Goal: Information Seeking & Learning: Check status

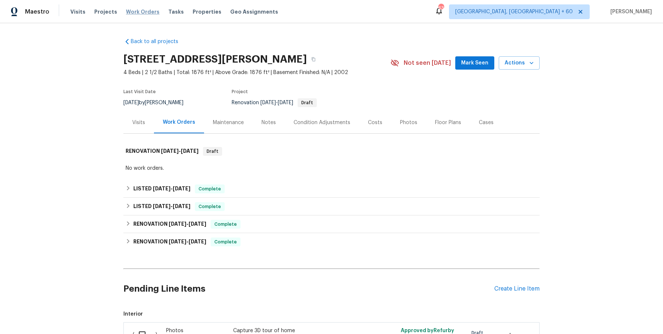
click at [139, 10] on span "Work Orders" at bounding box center [143, 11] width 34 height 7
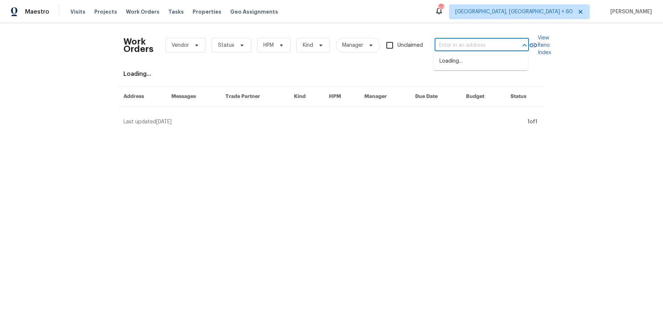
click at [504, 46] on input "text" at bounding box center [472, 45] width 74 height 11
paste input "1633 Composer Way Indianapolis, IN 46231"
type input "1633 Composer Way Indianapolis, IN 46231"
click at [489, 63] on li "[STREET_ADDRESS]" at bounding box center [481, 61] width 94 height 12
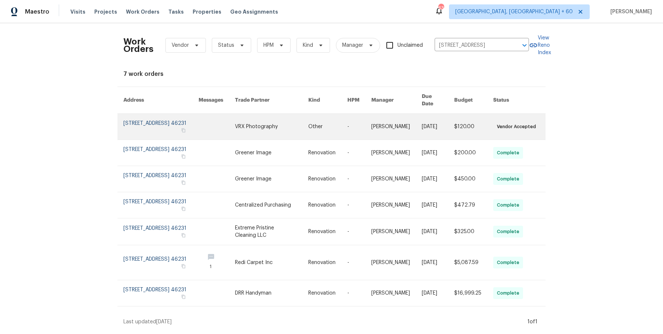
click at [360, 125] on link at bounding box center [359, 127] width 24 height 26
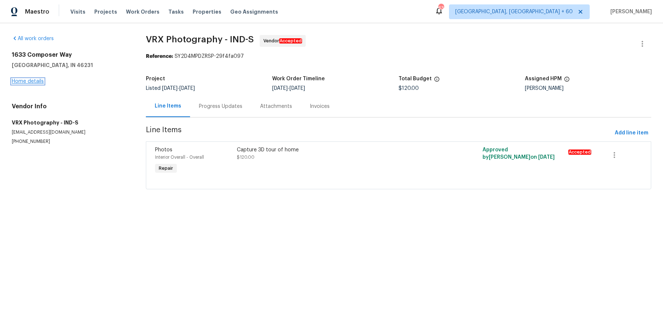
click at [38, 83] on link "Home details" at bounding box center [28, 81] width 32 height 5
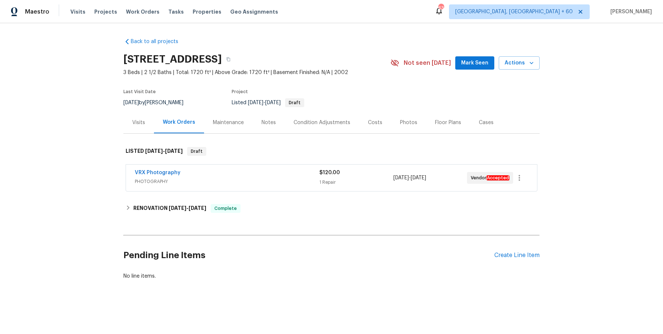
click at [209, 183] on span "PHOTOGRAPHY" at bounding box center [227, 181] width 185 height 7
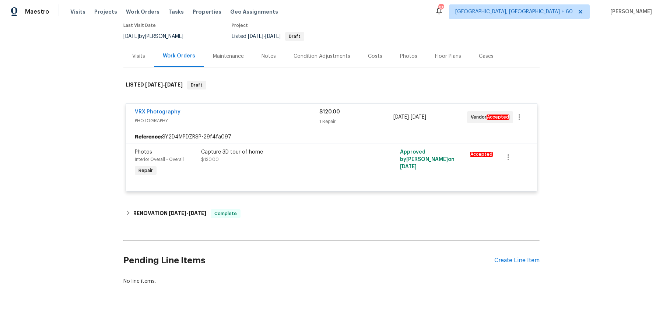
scroll to position [63, 0]
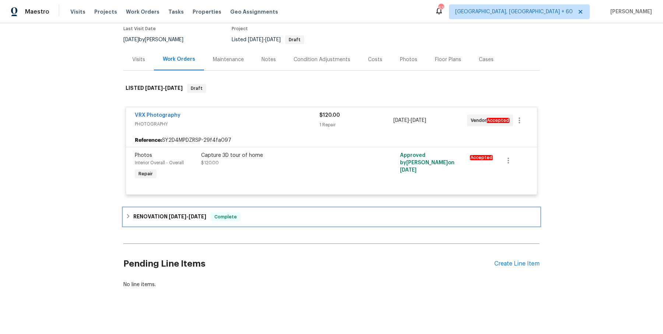
click at [219, 208] on div "RENOVATION 9/2/25 - 9/11/25 Complete" at bounding box center [331, 217] width 416 height 18
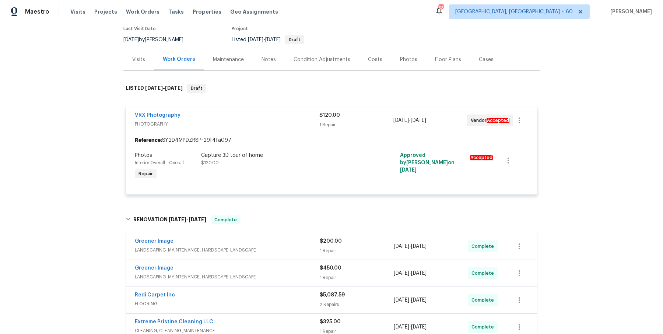
click at [216, 239] on div "Greener Image" at bounding box center [227, 242] width 185 height 9
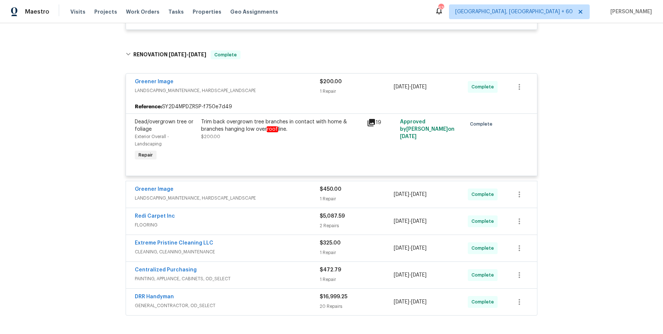
scroll to position [322, 0]
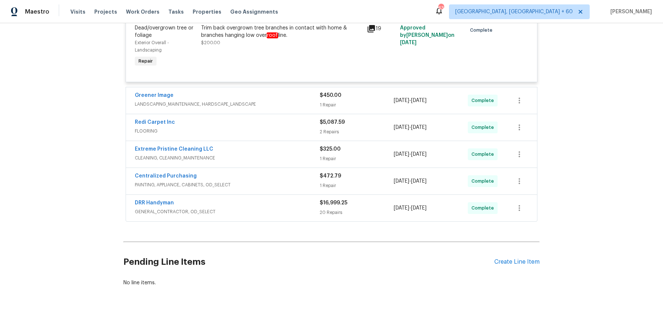
click at [275, 109] on div "Greener Image LANDSCAPING_MAINTENANCE, HARDSCAPE_LANDSCAPE $450.00 1 Repair 9/8…" at bounding box center [331, 100] width 411 height 27
click at [276, 102] on span "LANDSCAPING_MAINTENANCE, HARDSCAPE_LANDSCAPE" at bounding box center [227, 104] width 185 height 7
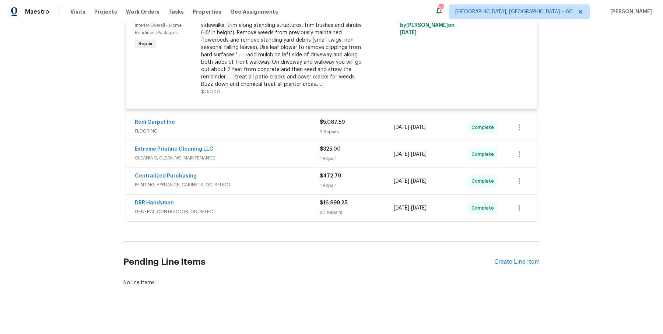
click at [276, 125] on div "Redi Carpet Inc" at bounding box center [227, 123] width 185 height 9
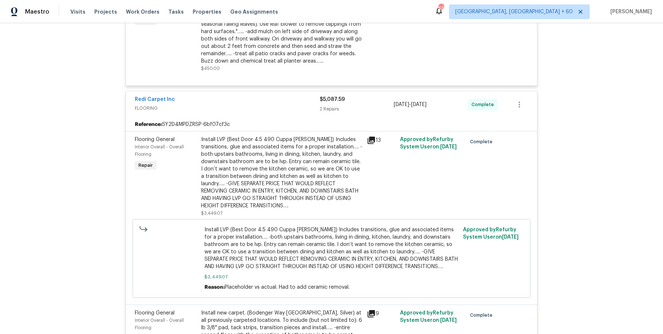
scroll to position [747, 0]
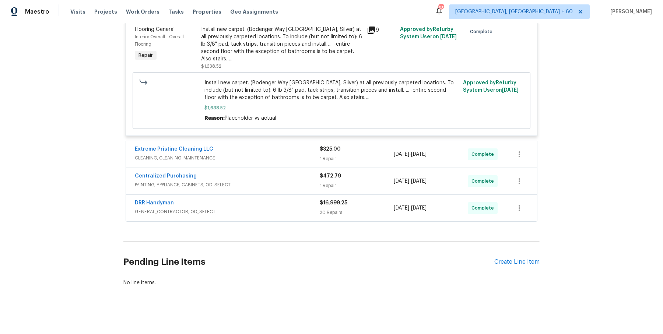
click at [288, 147] on div "Extreme Pristine Cleaning LLC" at bounding box center [227, 150] width 185 height 9
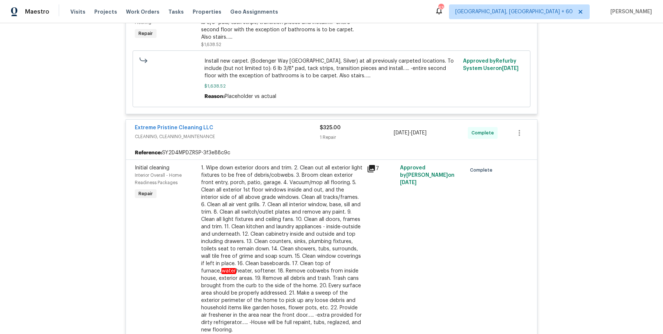
scroll to position [961, 0]
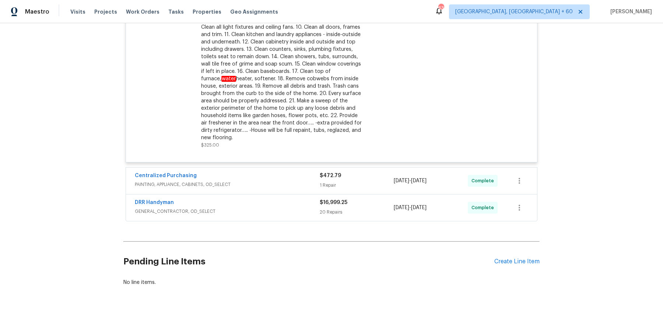
click at [283, 172] on div "Centralized Purchasing" at bounding box center [227, 176] width 185 height 9
click at [297, 174] on div "Centralized Purchasing" at bounding box center [227, 176] width 185 height 9
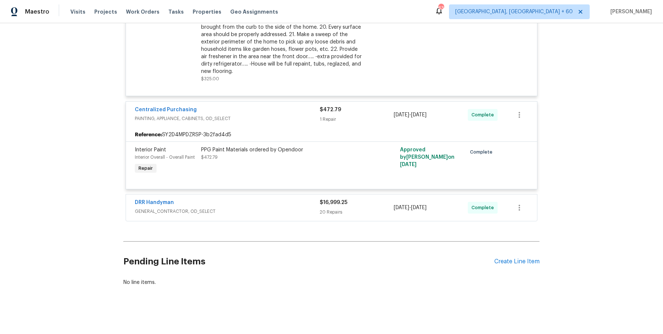
click at [294, 213] on span "GENERAL_CONTRACTOR, OD_SELECT" at bounding box center [227, 211] width 185 height 7
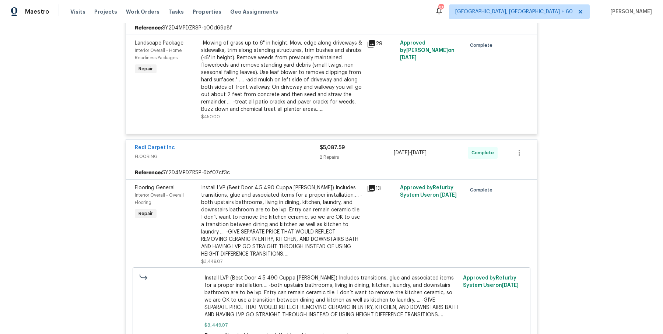
scroll to position [0, 0]
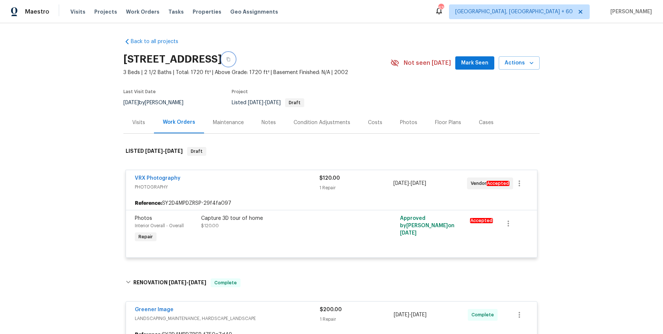
click at [235, 62] on button "button" at bounding box center [228, 59] width 13 height 13
click at [235, 64] on button "button" at bounding box center [228, 59] width 13 height 13
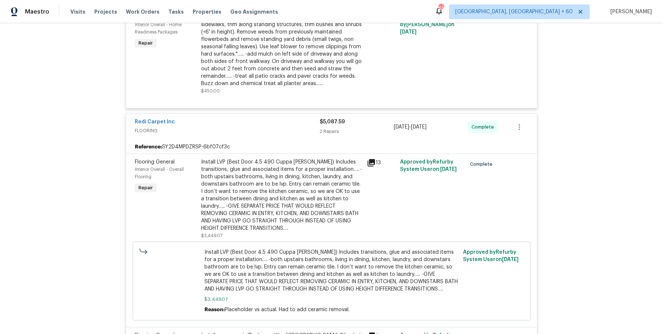
scroll to position [443, 0]
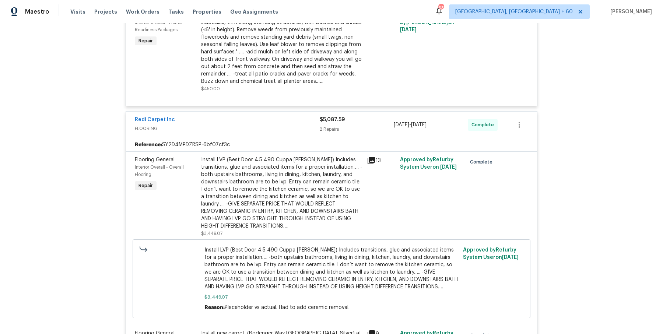
click at [281, 202] on div "Install LVP (Best Door 4.5 490 Cuppa Joe) Includes transitions, glue and associ…" at bounding box center [281, 193] width 161 height 74
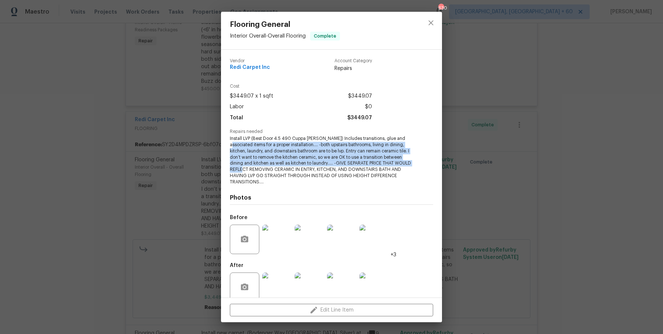
drag, startPoint x: 229, startPoint y: 142, endPoint x: 268, endPoint y: 168, distance: 46.8
click at [268, 168] on div "Vendor Redi Carpet Inc Account Category Repairs Cost $3449.07 x 1 sqft $3449.07…" at bounding box center [331, 174] width 221 height 248
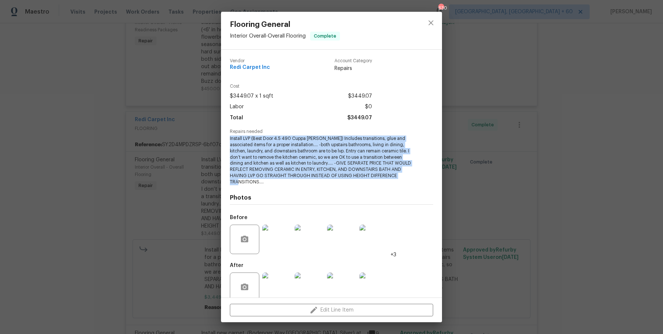
drag, startPoint x: 267, startPoint y: 182, endPoint x: 217, endPoint y: 137, distance: 66.8
click at [217, 137] on div "Flooring General Interior Overall - Overall Flooring Complete Vendor Redi Carpe…" at bounding box center [331, 167] width 663 height 334
copy span "Install LVP (Best Door 4.5 490 Cuppa Joe) Includes transitions, glue and associ…"
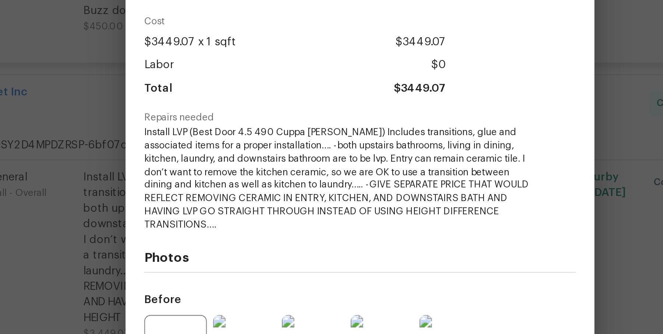
click at [318, 152] on span "Install LVP (Best Door 4.5 490 Cuppa Joe) Includes transitions, glue and associ…" at bounding box center [321, 160] width 183 height 49
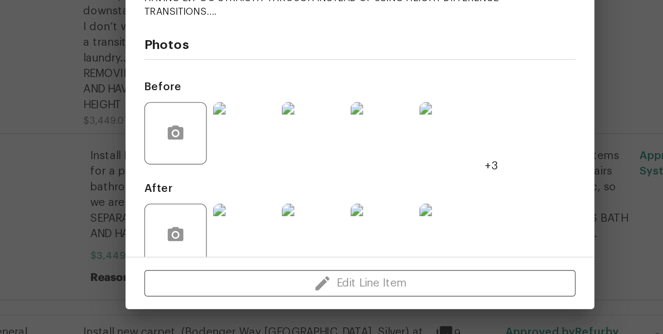
click at [276, 292] on img at bounding box center [276, 287] width 29 height 29
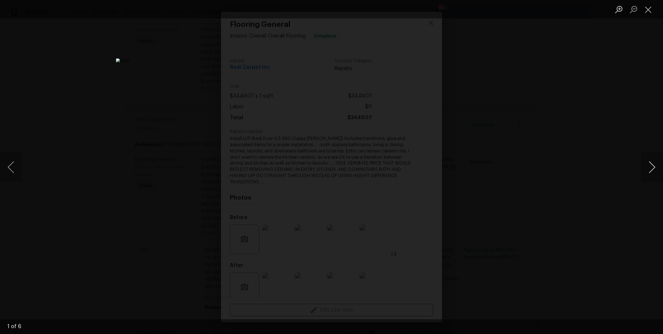
click at [652, 164] on button "Next image" at bounding box center [652, 167] width 22 height 29
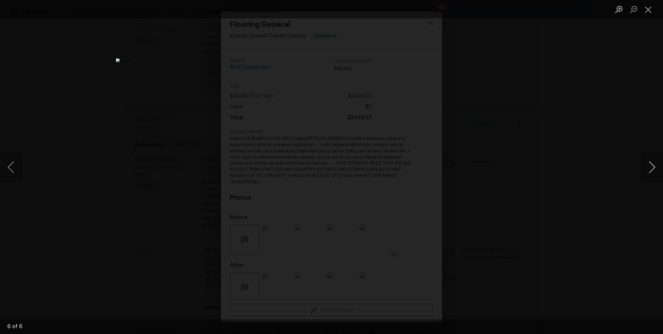
click at [652, 164] on button "Next image" at bounding box center [652, 167] width 22 height 29
click at [648, 112] on div "Lightbox" at bounding box center [331, 167] width 663 height 334
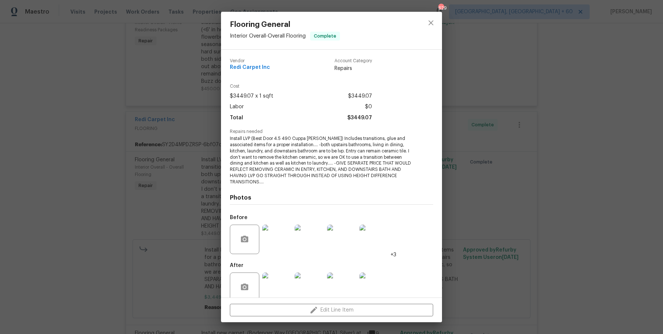
click at [648, 112] on div "Flooring General Interior Overall - Overall Flooring Complete Vendor Redi Carpe…" at bounding box center [331, 167] width 663 height 334
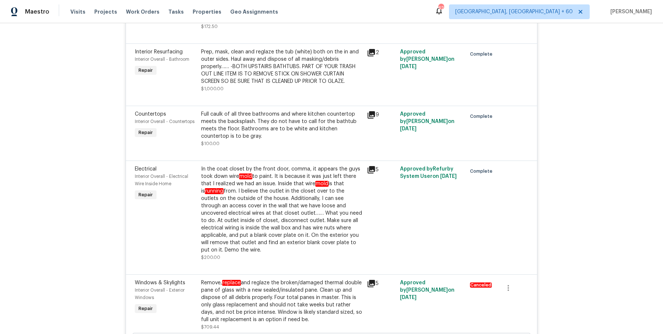
scroll to position [1743, 0]
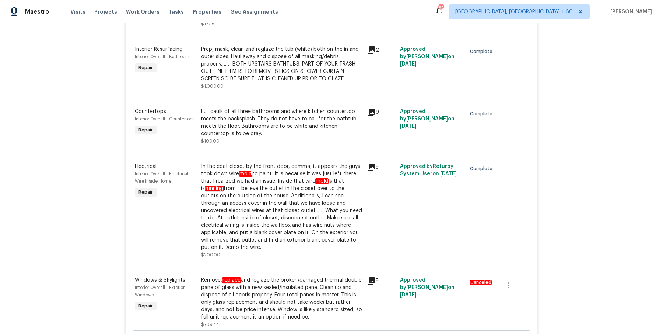
click at [250, 196] on div "In the coat closet by the front door, comma, it appears the guys took down wire…" at bounding box center [281, 207] width 161 height 88
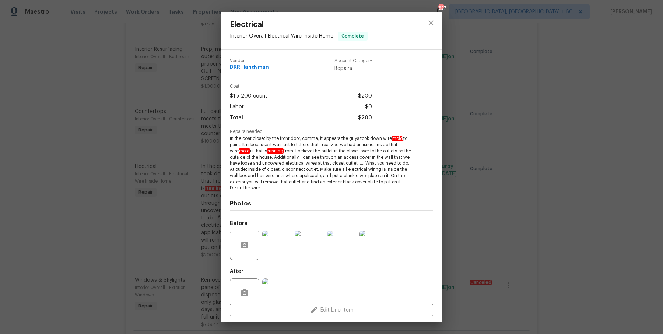
click at [536, 74] on div "Electrical Interior Overall - Electrical Wire Inside Home Complete Vendor DRR H…" at bounding box center [331, 167] width 663 height 334
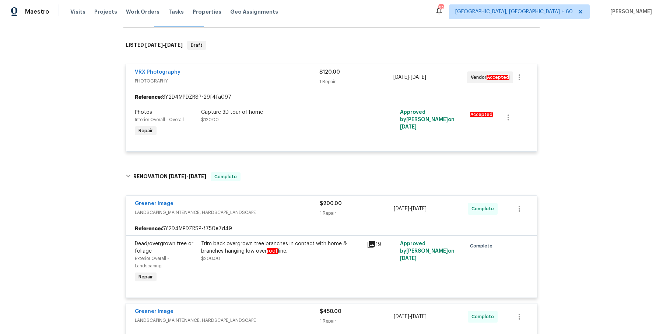
scroll to position [1737, 0]
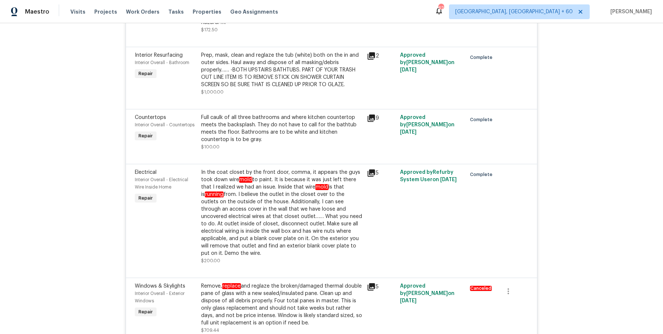
click at [291, 180] on div "In the coat closet by the front door, comma, it appears the guys took down wire…" at bounding box center [281, 213] width 161 height 88
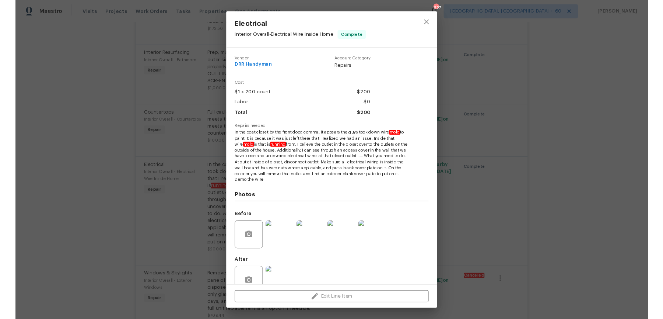
scroll to position [17, 0]
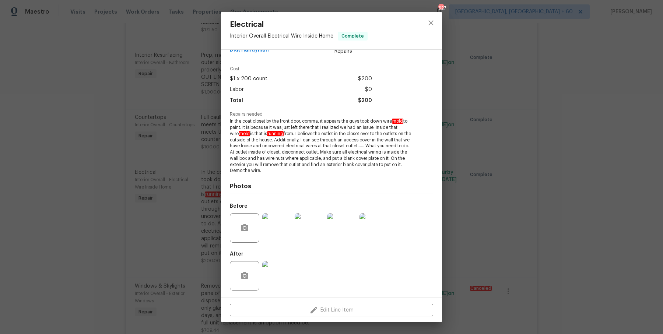
click at [276, 219] on img at bounding box center [276, 227] width 29 height 29
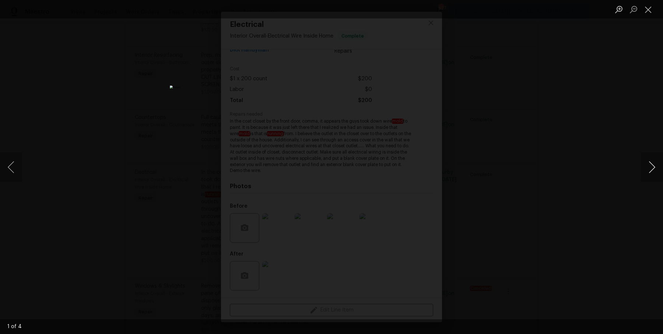
click at [649, 176] on button "Next image" at bounding box center [652, 167] width 22 height 29
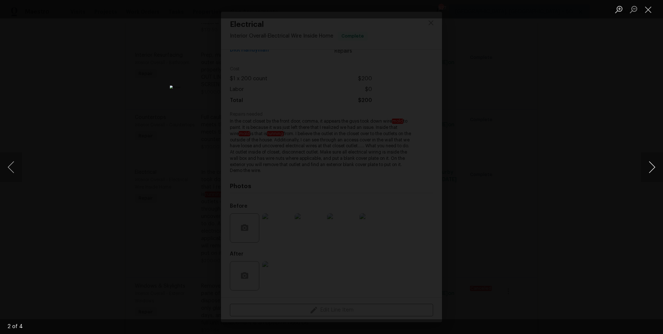
click at [649, 176] on button "Next image" at bounding box center [652, 167] width 22 height 29
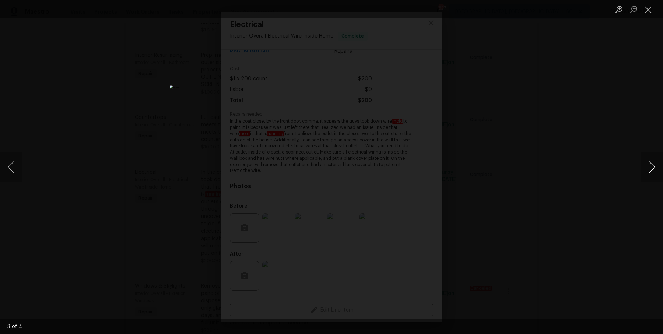
click at [649, 176] on button "Next image" at bounding box center [652, 167] width 22 height 29
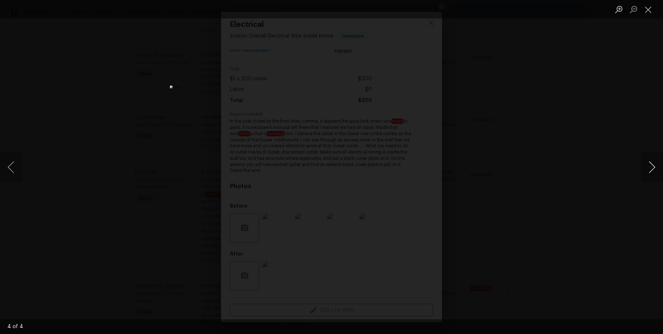
click at [649, 176] on button "Next image" at bounding box center [652, 167] width 22 height 29
click at [619, 98] on div "Lightbox" at bounding box center [331, 167] width 663 height 334
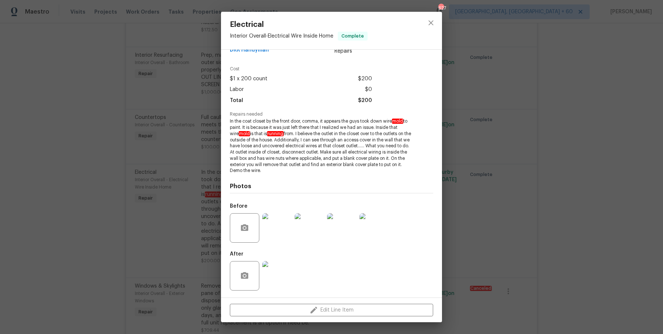
click at [619, 98] on div "Electrical Interior Overall - Electrical Wire Inside Home Complete Vendor DRR H…" at bounding box center [331, 167] width 663 height 334
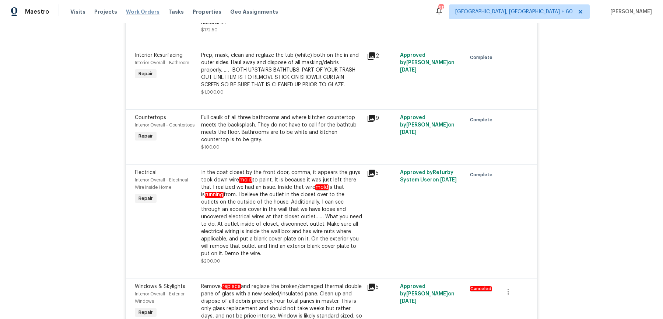
click at [136, 11] on span "Work Orders" at bounding box center [143, 11] width 34 height 7
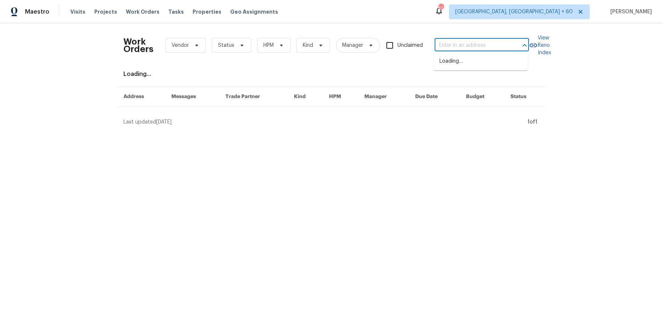
click at [489, 46] on input "text" at bounding box center [472, 45] width 74 height 11
paste input "3771 Tackett Rd Douglasville, GA 30135"
type input "3771 Tackett Rd Douglasville, GA 30135"
click at [475, 59] on li "3771 Tackett Rd, Douglasville, GA 30135" at bounding box center [481, 65] width 94 height 20
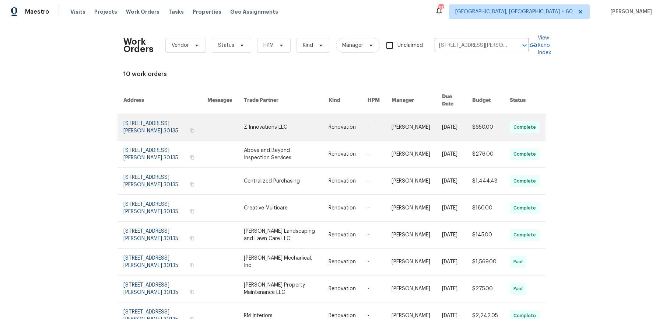
click at [383, 120] on link at bounding box center [380, 127] width 24 height 27
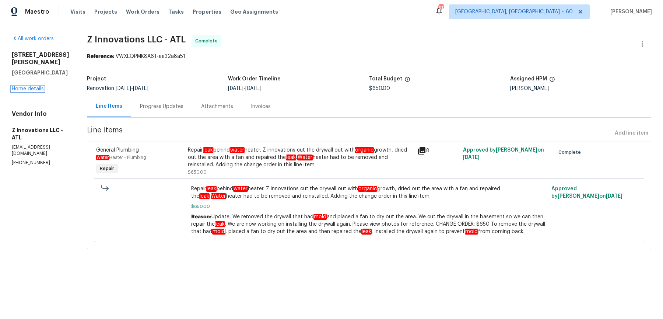
click at [24, 89] on link "Home details" at bounding box center [28, 88] width 32 height 5
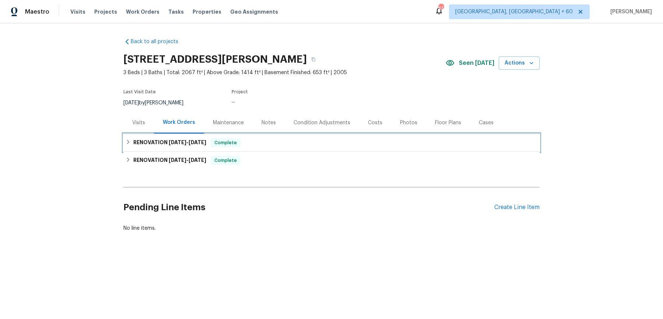
click at [243, 148] on div "RENOVATION 9/12/25 - 9/16/25 Complete" at bounding box center [331, 143] width 416 height 18
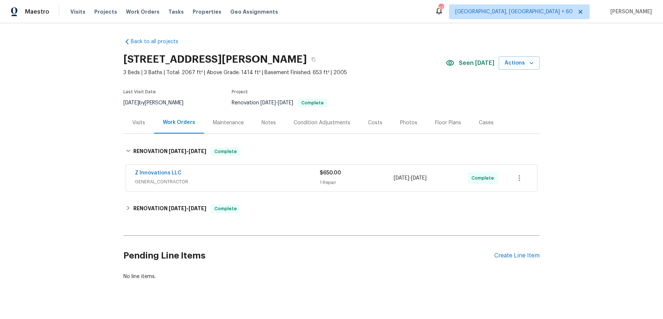
click at [246, 199] on div "Back to all projects 3771 Tackett Rd, Douglasville, GA 30135 3 Beds | 3 Baths |…" at bounding box center [331, 159] width 416 height 254
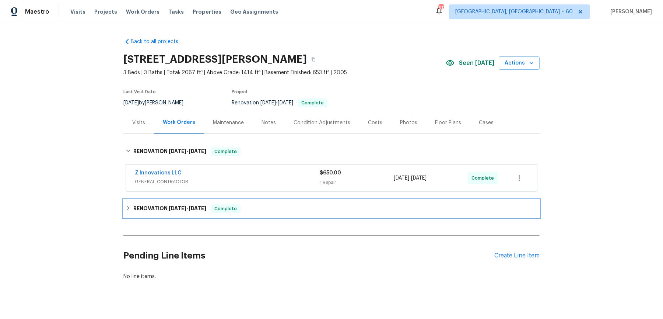
click at [246, 209] on div "RENOVATION 8/25/25 - 9/9/25 Complete" at bounding box center [332, 208] width 412 height 9
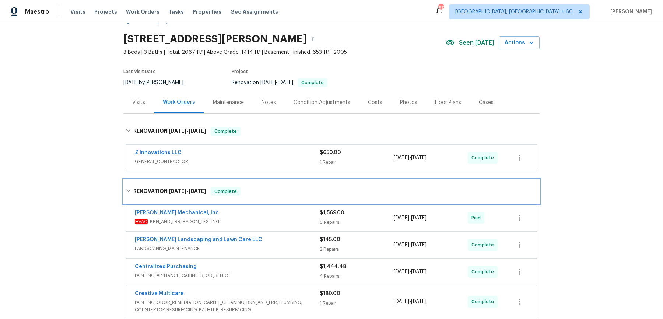
scroll to position [16, 0]
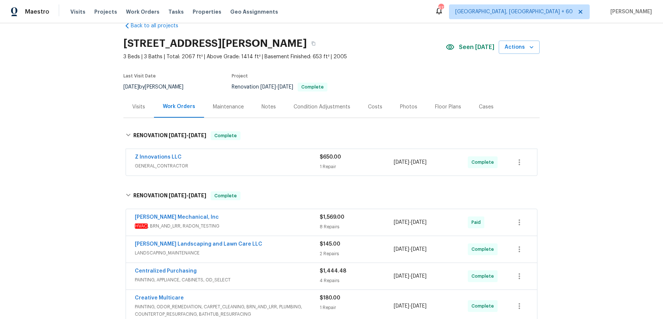
click at [280, 168] on span "GENERAL_CONTRACTOR" at bounding box center [227, 165] width 185 height 7
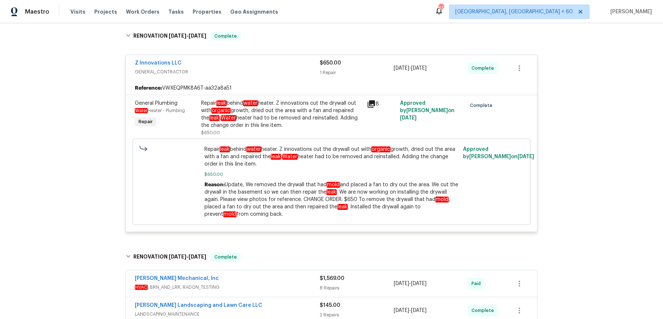
scroll to position [220, 0]
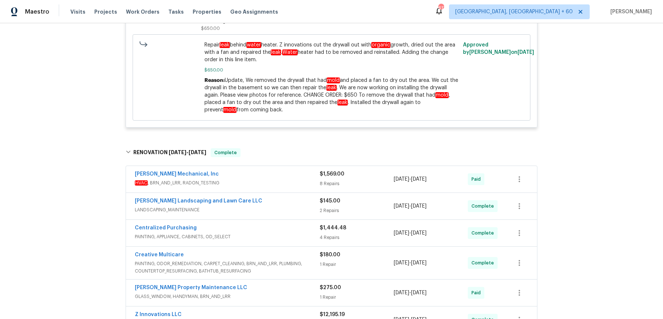
click at [280, 170] on div "JH Martin Mechanical, Inc" at bounding box center [227, 174] width 185 height 9
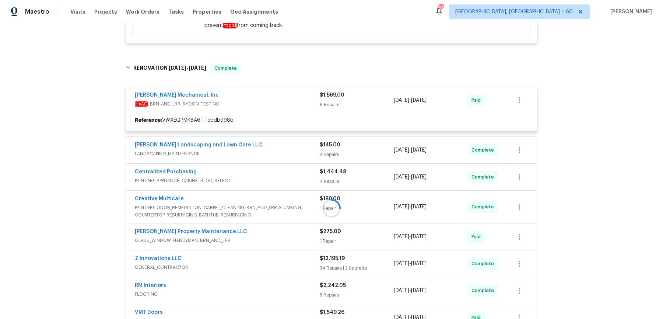
scroll to position [311, 0]
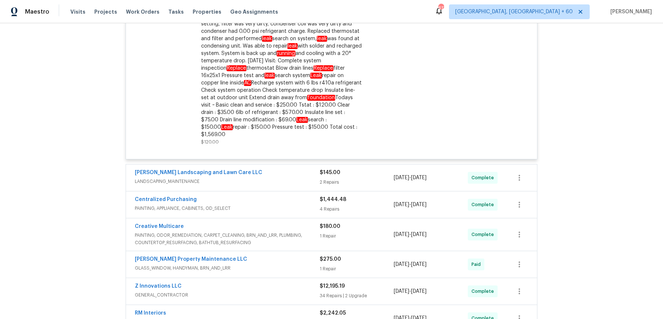
click at [298, 169] on div "Stewart's Landscaping and Lawn Care LLC" at bounding box center [227, 173] width 185 height 9
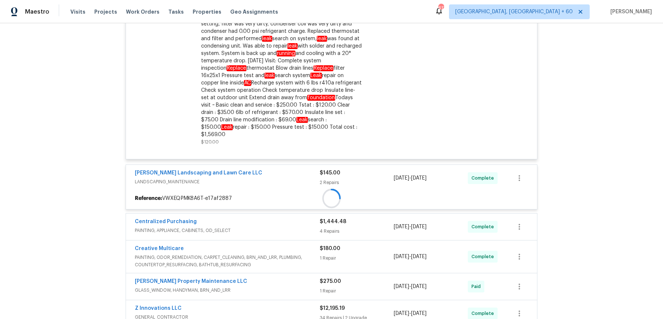
scroll to position [1906, 0]
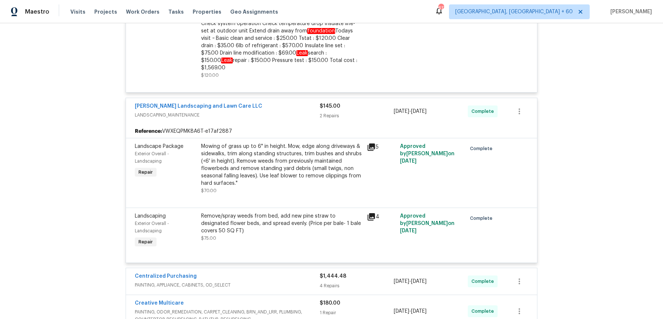
click at [278, 272] on div "Centralized Purchasing" at bounding box center [227, 276] width 185 height 9
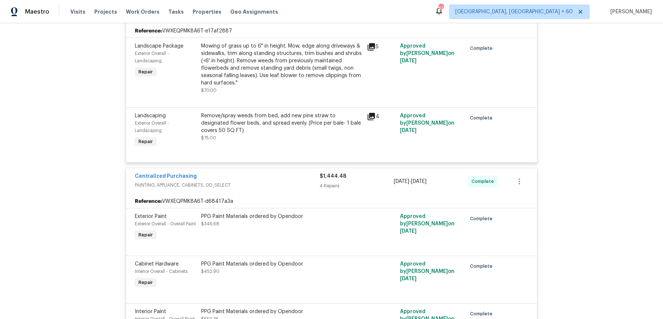
scroll to position [2312, 0]
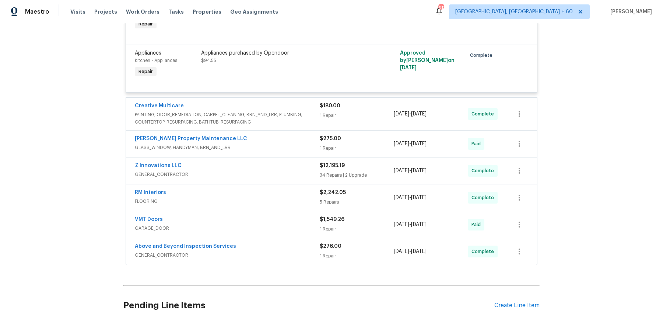
click at [314, 98] on div "Creative Multicare PAINTING, ODOR_REMEDIATION, CARPET_CLEANING, BRN_AND_LRR, PL…" at bounding box center [331, 114] width 411 height 32
click at [314, 111] on span "PAINTING, ODOR_REMEDIATION, CARPET_CLEANING, BRN_AND_LRR, PLUMBING, COUNTERTOP_…" at bounding box center [227, 118] width 185 height 15
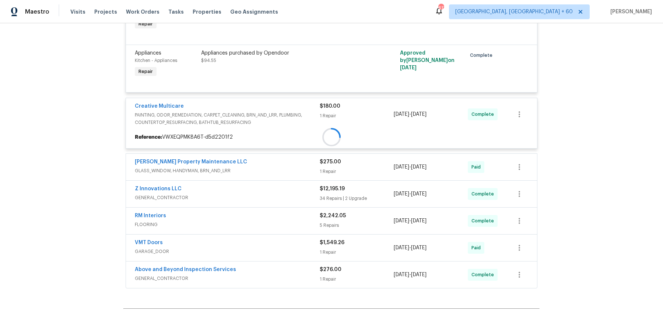
scroll to position [2299, 0]
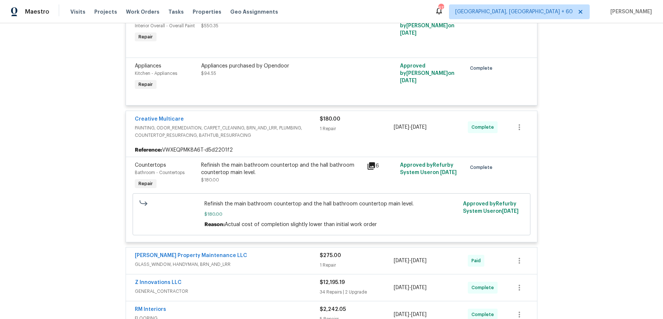
click at [275, 260] on span "GLASS_WINDOW, HANDYMAN, BRN_AND_LRR" at bounding box center [227, 263] width 185 height 7
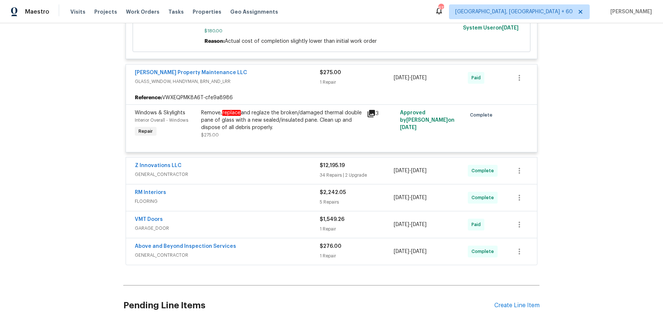
scroll to position [2477, 0]
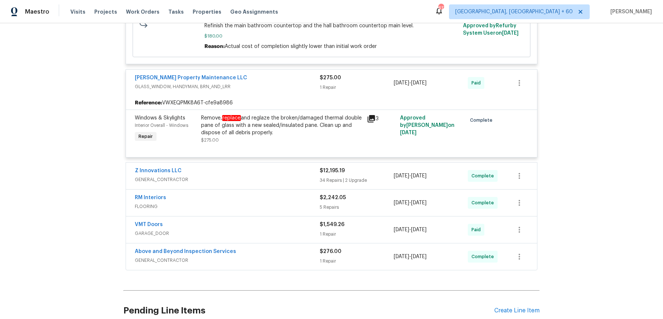
click at [297, 176] on span "GENERAL_CONTRACTOR" at bounding box center [227, 179] width 185 height 7
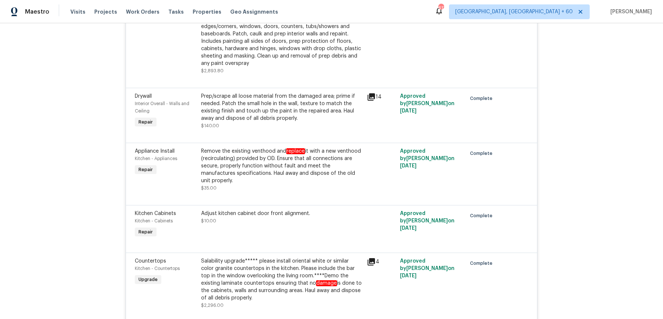
scroll to position [4844, 0]
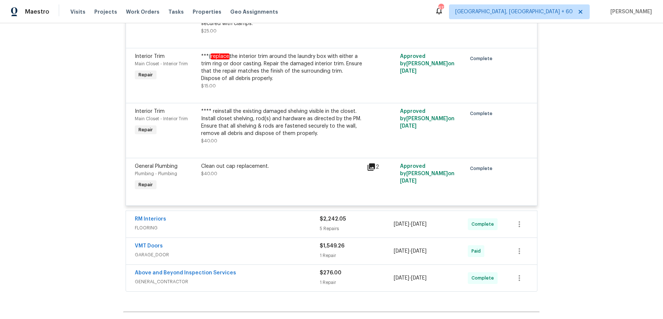
click at [291, 224] on span "FLOORING" at bounding box center [227, 227] width 185 height 7
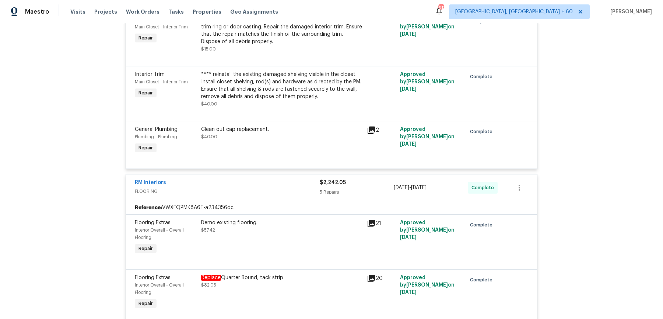
scroll to position [5244, 0]
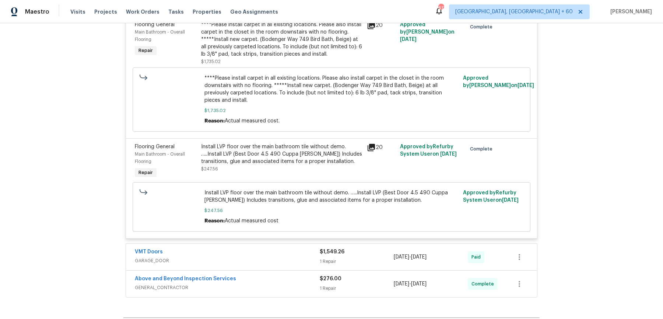
click at [293, 257] on span "GARAGE_DOOR" at bounding box center [227, 260] width 185 height 7
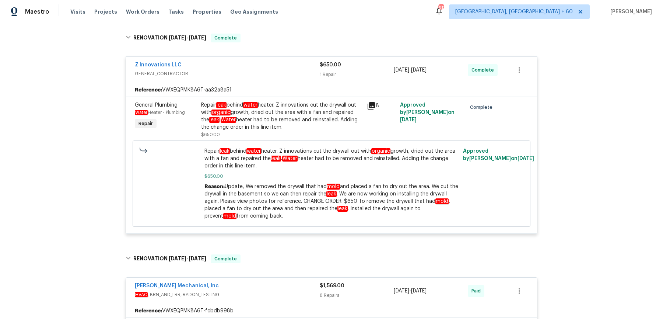
scroll to position [0, 0]
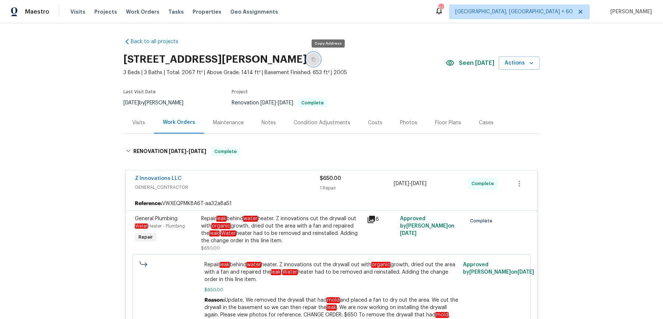
click at [320, 62] on button "button" at bounding box center [313, 59] width 13 height 13
click at [320, 63] on button "button" at bounding box center [313, 59] width 13 height 13
click at [320, 53] on button "button" at bounding box center [313, 59] width 13 height 13
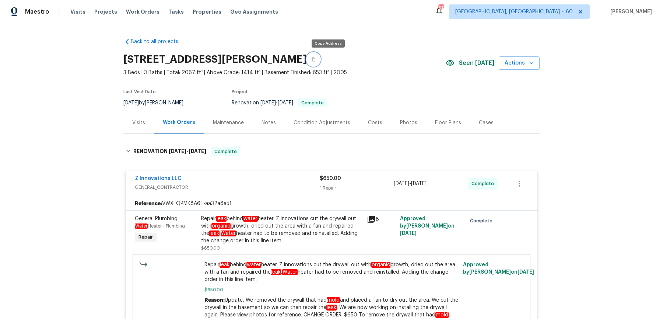
click at [320, 53] on button "button" at bounding box center [313, 59] width 13 height 13
click at [320, 63] on button "button" at bounding box center [313, 59] width 13 height 13
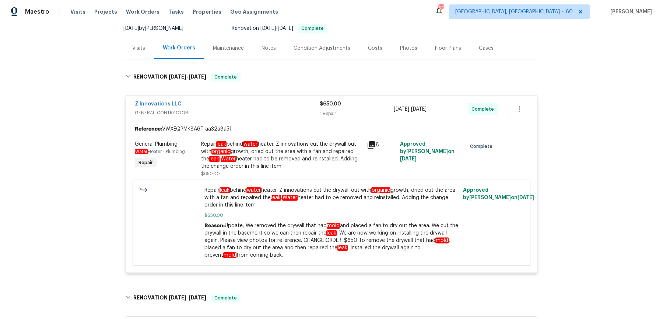
scroll to position [73, 0]
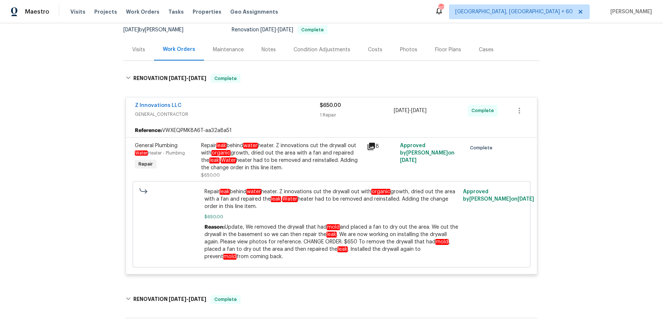
click at [284, 173] on div "Repair leak behind water heater. Z innovations cut the drywall out with organic…" at bounding box center [281, 160] width 161 height 37
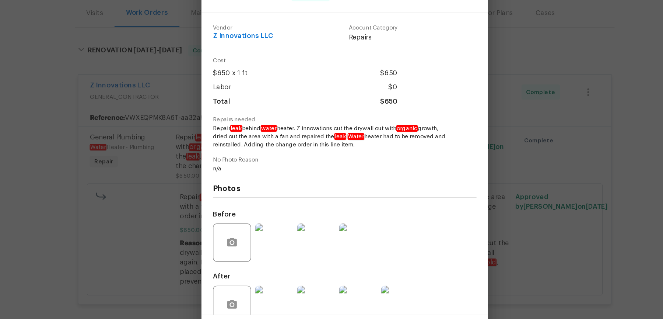
click at [492, 225] on div "General Plumbing Water Heater - Plumbing Complete Vendor Z Innovations LLC Acco…" at bounding box center [331, 159] width 663 height 319
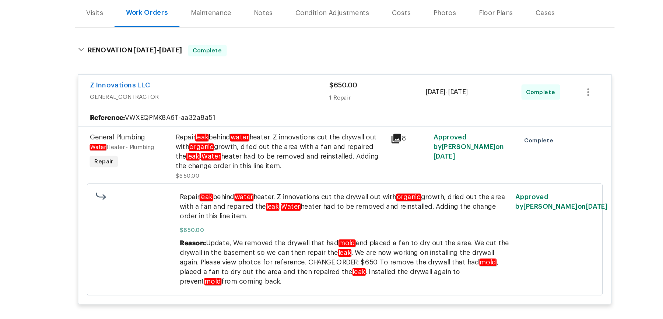
click at [333, 173] on div "Repair leak behind water heater. Z innovations cut the drywall out with organic…" at bounding box center [281, 160] width 161 height 37
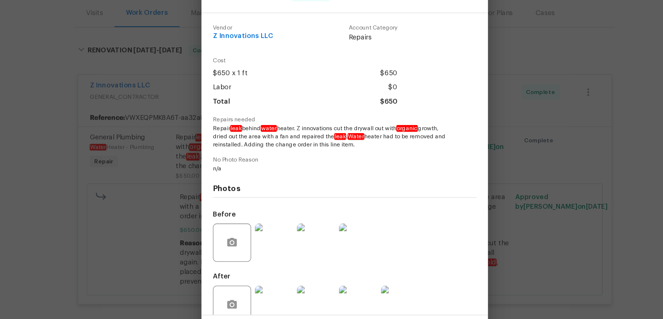
scroll to position [13, 0]
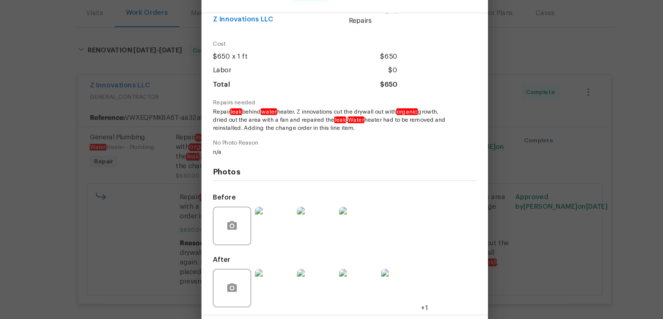
click at [267, 220] on img at bounding box center [276, 213] width 29 height 29
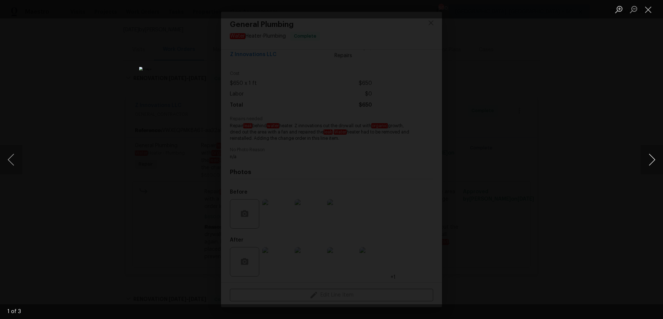
click at [650, 155] on button "Next image" at bounding box center [652, 159] width 22 height 29
click at [650, 156] on button "Next image" at bounding box center [652, 159] width 22 height 29
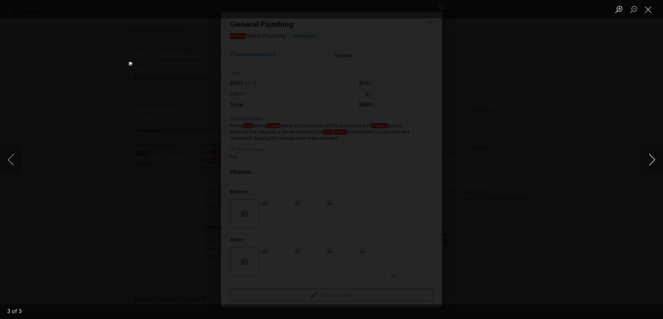
click at [650, 156] on button "Next image" at bounding box center [652, 159] width 22 height 29
click at [591, 79] on div "Lightbox" at bounding box center [331, 159] width 663 height 319
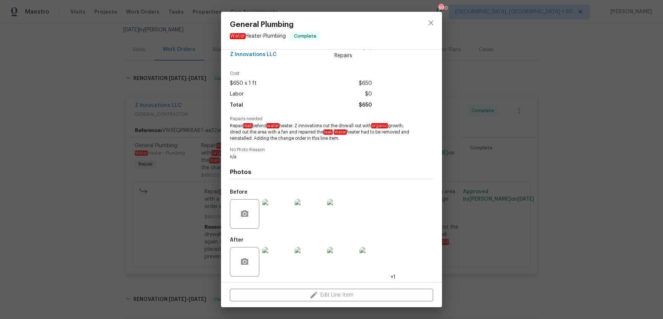
click at [591, 79] on div "General Plumbing Water Heater - Plumbing Complete Vendor Z Innovations LLC Acco…" at bounding box center [331, 159] width 663 height 319
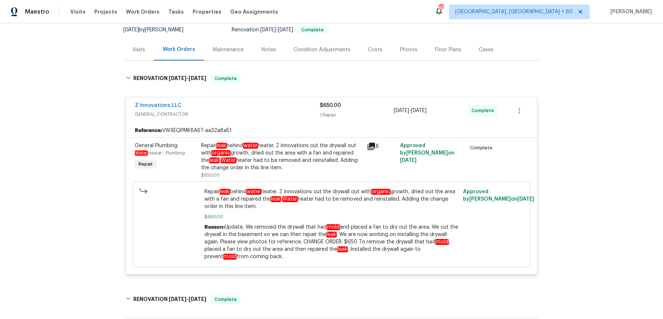
click at [290, 161] on div "Repair leak behind water heater. Z innovations cut the drywall out with organic…" at bounding box center [281, 156] width 161 height 29
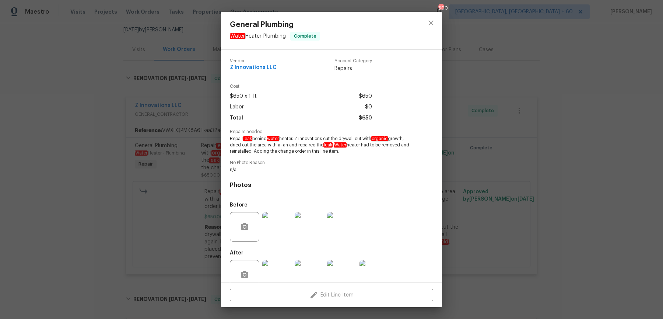
drag, startPoint x: 230, startPoint y: 138, endPoint x: 356, endPoint y: 155, distance: 126.7
click at [356, 155] on div "Vendor Z Innovations LLC Account Category Repairs Cost $650 x 1 ft $650 Labor $…" at bounding box center [331, 173] width 203 height 241
copy span "Repair leak behind water heater. Z innovations cut the drywall out with organic…"
click at [447, 97] on div "General Plumbing Water Heater - Plumbing Complete Vendor Z Innovations LLC Acco…" at bounding box center [331, 159] width 663 height 319
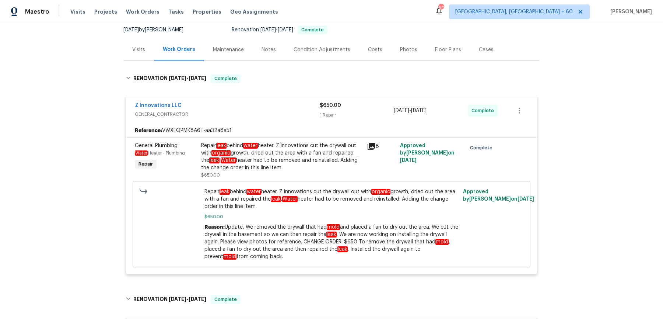
click at [299, 140] on div "Repair leak behind water heater. Z innovations cut the drywall out with organic…" at bounding box center [282, 160] width 166 height 41
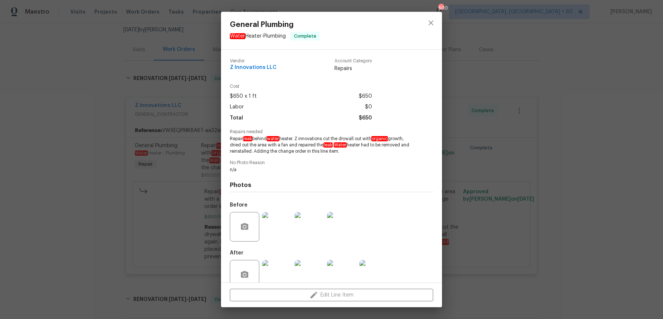
click at [286, 228] on img at bounding box center [276, 226] width 29 height 29
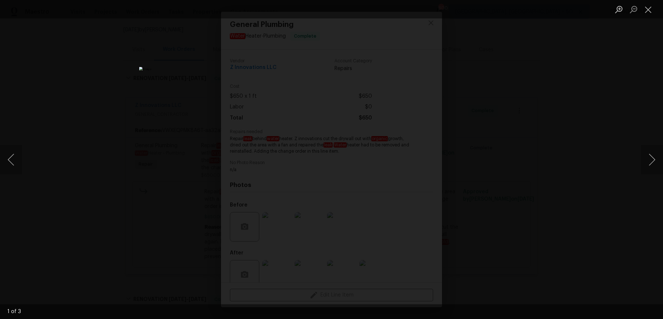
click at [575, 181] on div "Lightbox" at bounding box center [331, 159] width 663 height 319
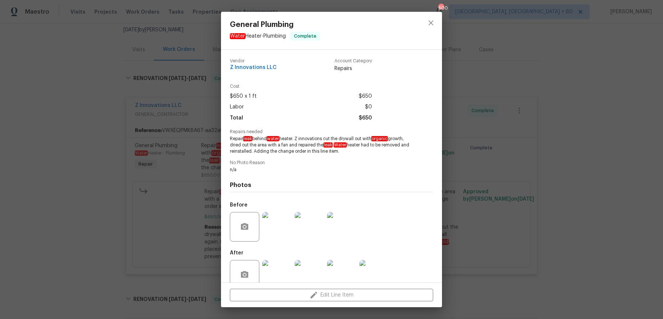
click at [276, 267] on img at bounding box center [276, 274] width 29 height 29
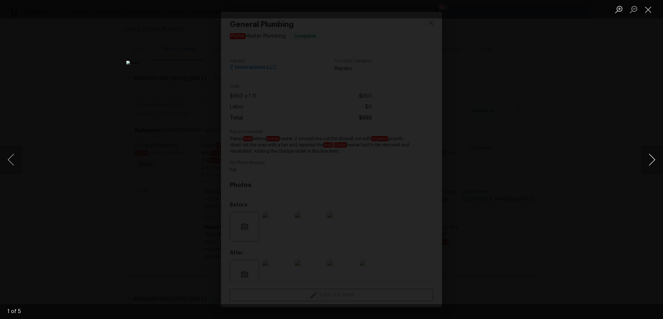
click at [650, 165] on button "Next image" at bounding box center [652, 159] width 22 height 29
click at [612, 93] on div "Lightbox" at bounding box center [331, 159] width 663 height 319
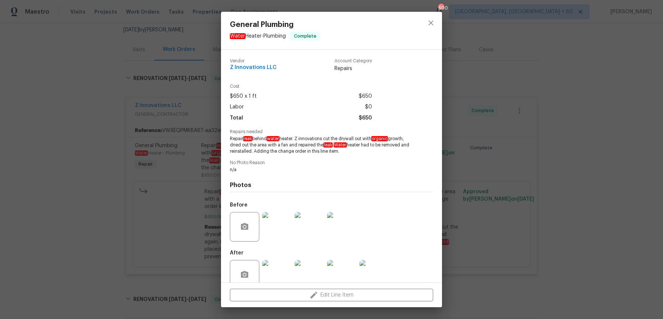
click at [612, 93] on div "General Plumbing Water Heater - Plumbing Complete Vendor Z Innovations LLC Acco…" at bounding box center [331, 159] width 663 height 319
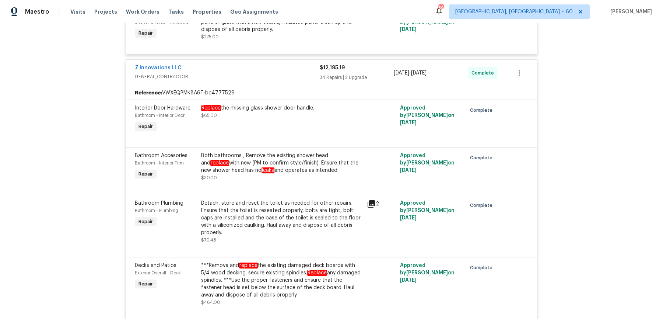
scroll to position [2577, 0]
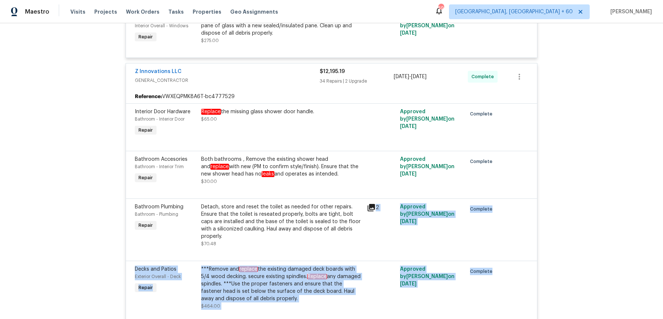
drag, startPoint x: 237, startPoint y: 255, endPoint x: 199, endPoint y: 164, distance: 98.7
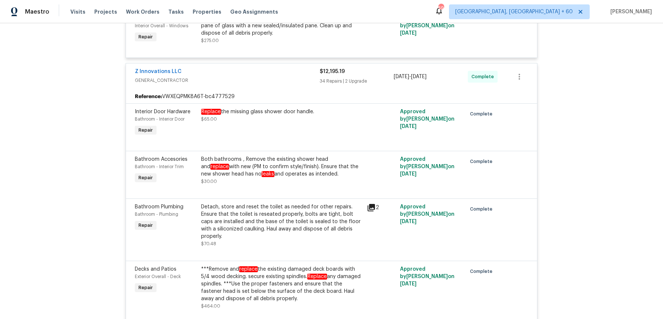
click at [248, 155] on div "Both bathrooms , Remove the existing shower head and replace with new (PM to co…" at bounding box center [281, 166] width 161 height 22
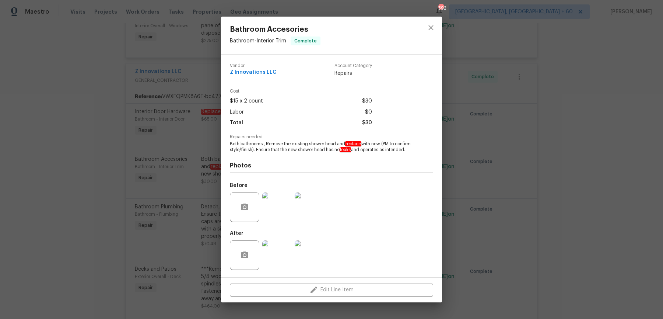
click at [146, 135] on div "Bathroom Accesories Bathroom - Interior Trim Complete Vendor Z Innovations LLC …" at bounding box center [331, 159] width 663 height 319
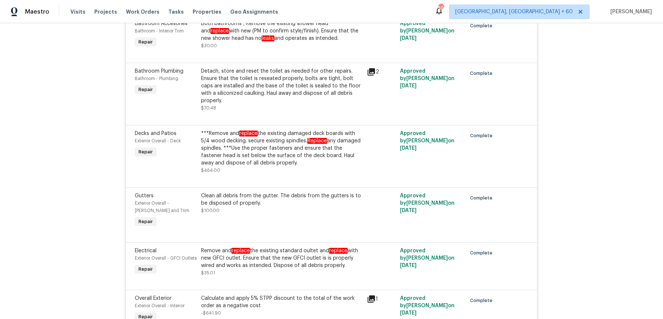
scroll to position [2723, 0]
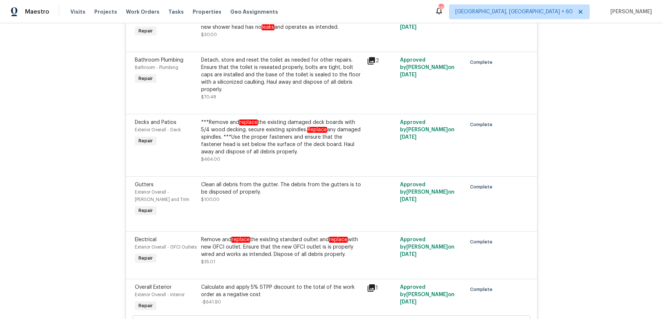
click at [212, 300] on span "-$641.90" at bounding box center [211, 302] width 20 height 4
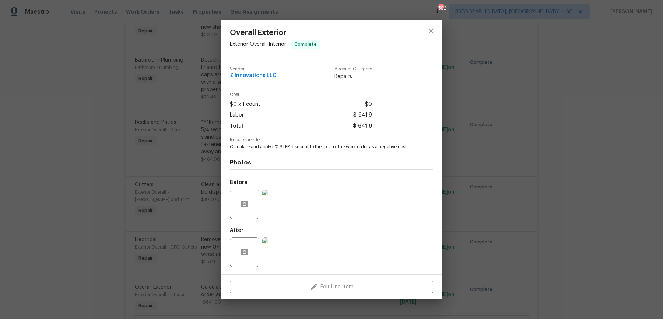
click at [143, 151] on div "Overall Exterior Exterior Overall - Interior Complete Vendor Z Innovations LLC …" at bounding box center [331, 159] width 663 height 319
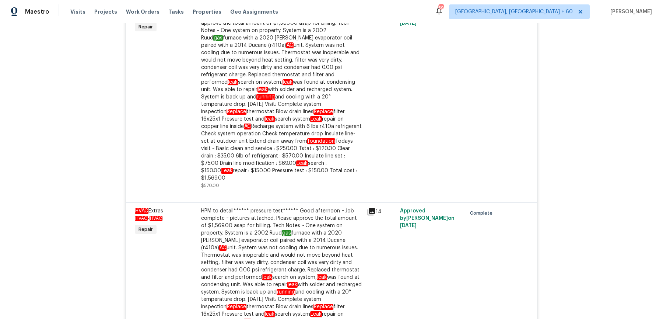
scroll to position [0, 0]
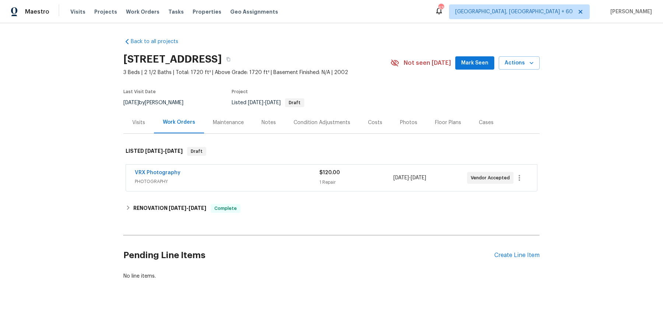
click at [141, 122] on div "Visits" at bounding box center [138, 122] width 13 height 7
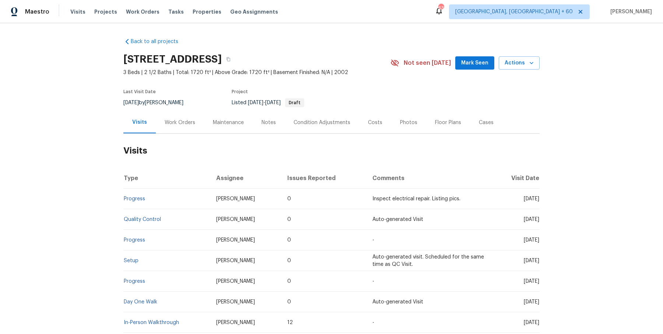
click at [133, 255] on td "Setup" at bounding box center [166, 261] width 87 height 21
click at [133, 259] on link "Setup" at bounding box center [131, 260] width 15 height 5
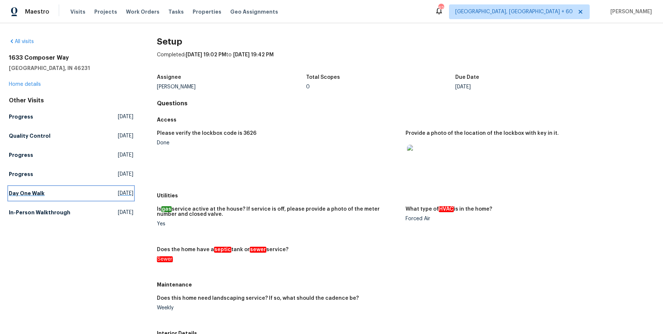
click at [22, 189] on link "Day One Walk Tue, Sep 02 2025" at bounding box center [71, 193] width 125 height 13
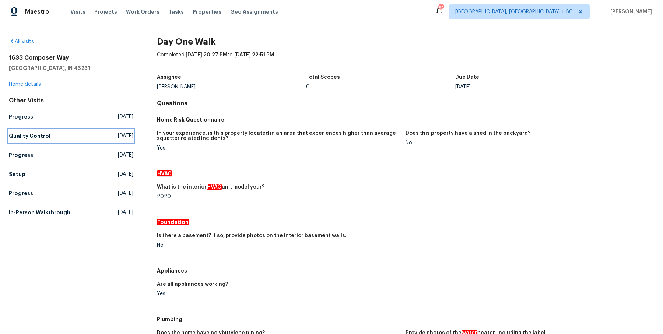
click at [36, 137] on h5 "Quality Control" at bounding box center [30, 135] width 42 height 7
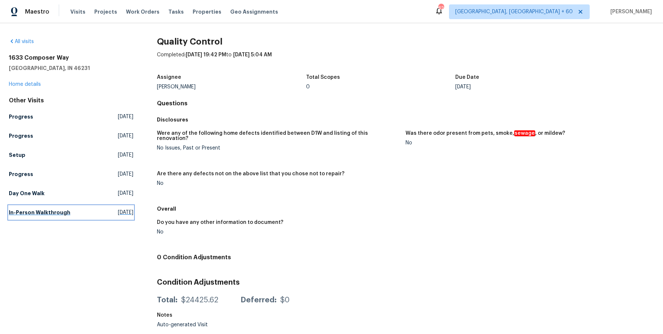
click at [48, 211] on h5 "In-Person Walkthrough" at bounding box center [40, 212] width 62 height 7
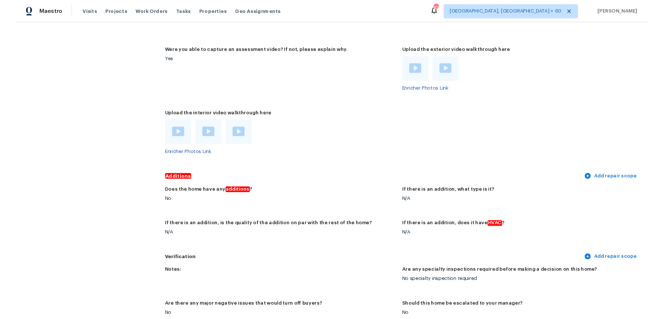
scroll to position [1492, 0]
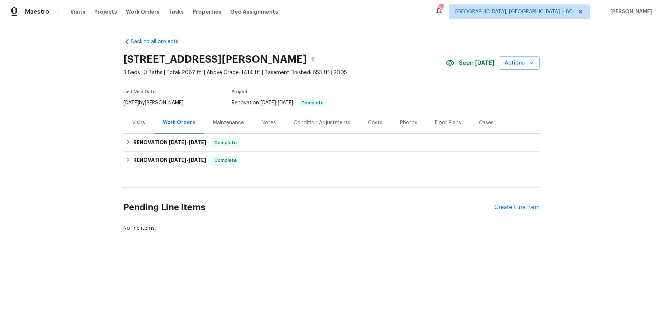
click at [137, 117] on div "Visits" at bounding box center [138, 123] width 31 height 22
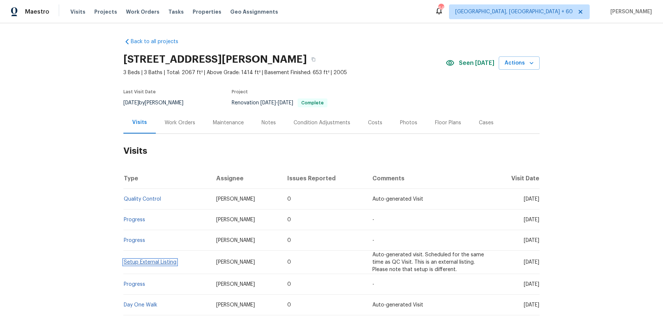
click at [138, 263] on link "Setup External Listing" at bounding box center [150, 261] width 53 height 5
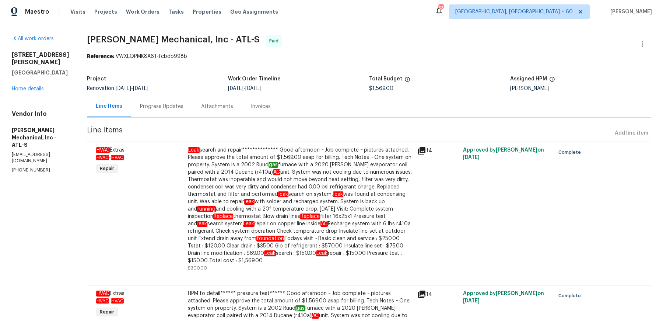
click at [171, 95] on div "Progress Updates" at bounding box center [161, 106] width 61 height 22
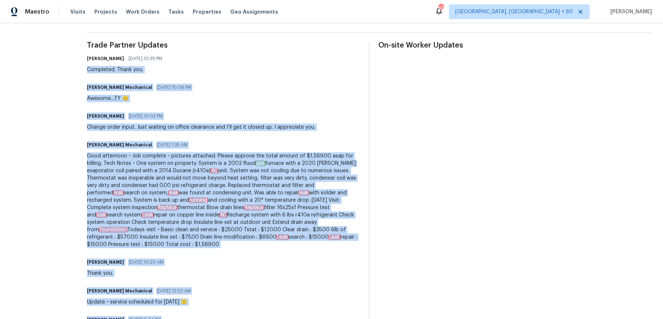
scroll to position [273, 0]
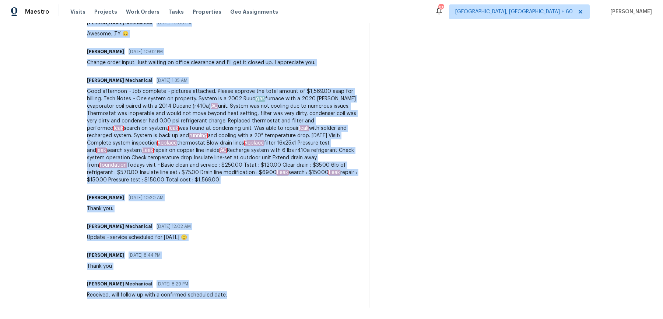
drag, startPoint x: 100, startPoint y: 194, endPoint x: 246, endPoint y: 299, distance: 180.0
click at [246, 299] on div "Trade Partner Updates Jaydon Entrekin 08/29/2025 10:35 PM Completed. Thank you.…" at bounding box center [223, 142] width 273 height 330
copy div "Completed. Thank you. JH Martin Mechanical 08/28/2025 10:06 PM Awesome…TY 😊 Jay…"
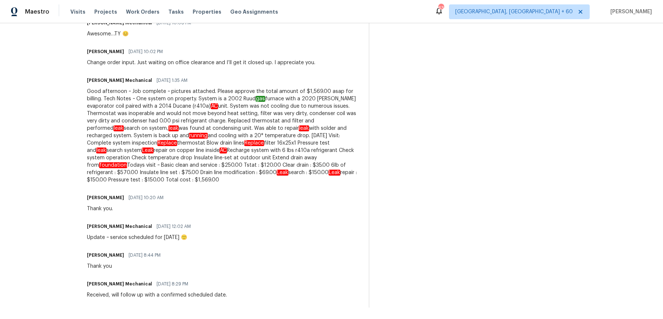
click at [228, 75] on div "JH Martin Mechanical 08/28/2025 1:35 AM" at bounding box center [223, 80] width 273 height 10
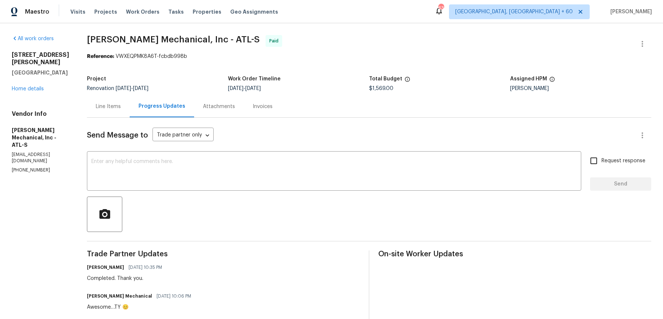
click at [121, 108] on div "Line Items" at bounding box center [108, 106] width 25 height 7
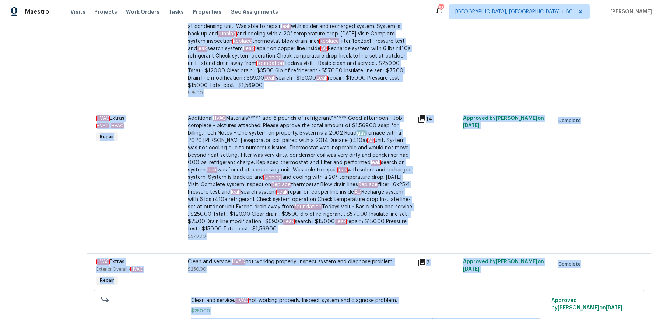
scroll to position [1006, 0]
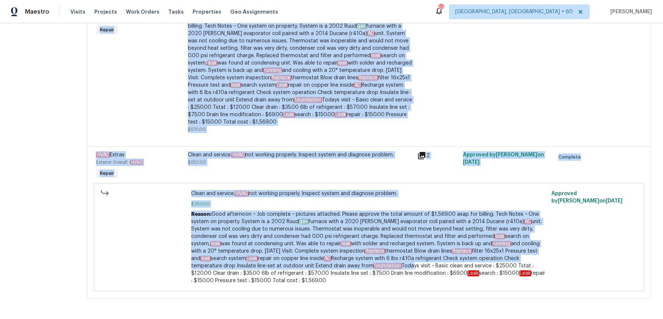
drag, startPoint x: 109, startPoint y: 149, endPoint x: 461, endPoint y: 347, distance: 403.9
click at [461, 318] on html "**********" at bounding box center [331, 159] width 663 height 319
copy div "**********"
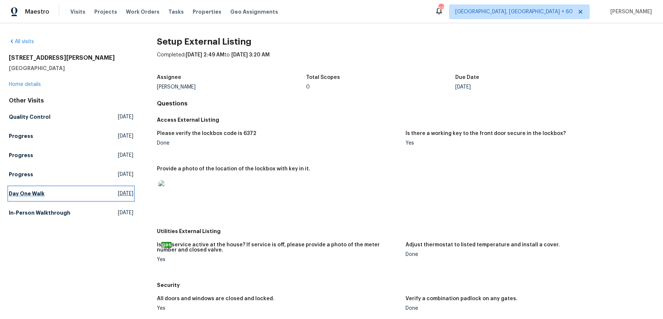
click at [38, 195] on h5 "Day One Walk" at bounding box center [27, 193] width 36 height 7
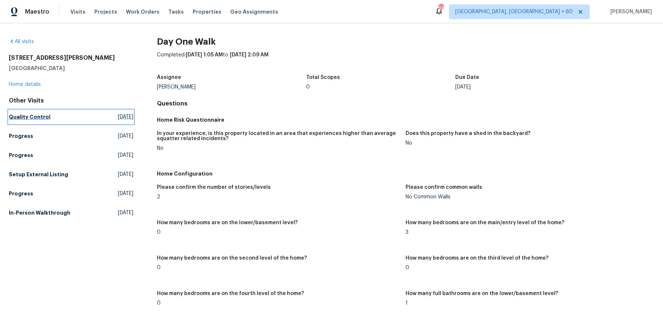
click at [41, 119] on h5 "Quality Control" at bounding box center [30, 116] width 42 height 7
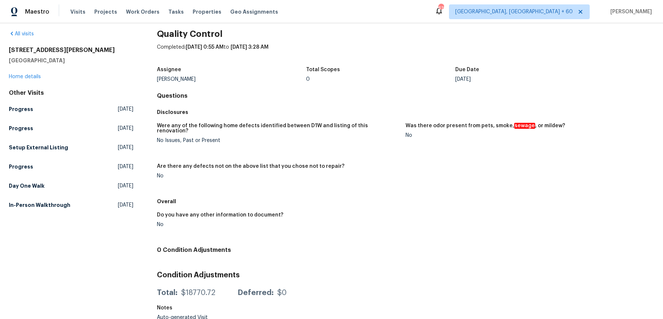
scroll to position [6, 0]
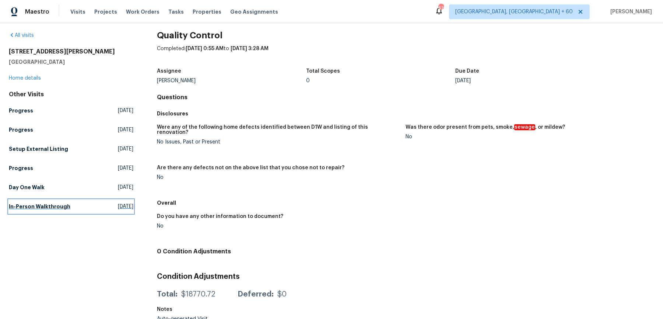
click at [21, 206] on h5 "In-Person Walkthrough" at bounding box center [40, 206] width 62 height 7
